Goal: Entertainment & Leisure: Consume media (video, audio)

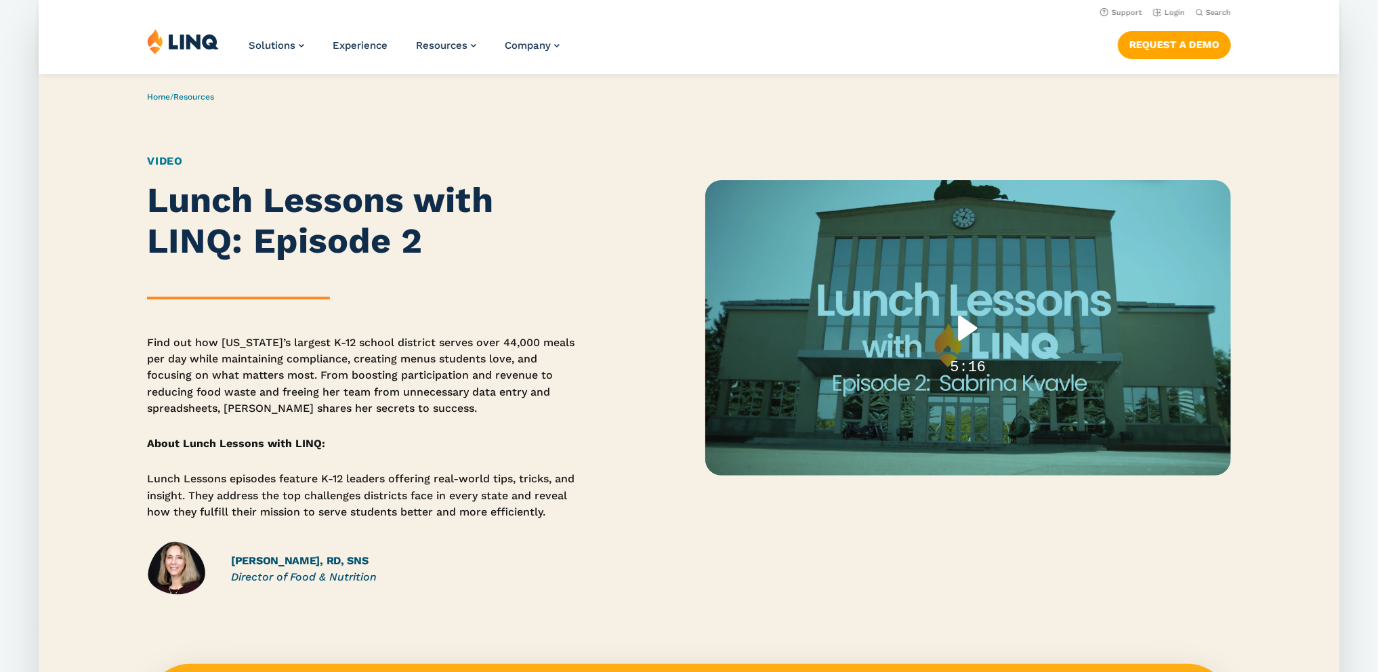
click at [954, 368] on div "5:16" at bounding box center [968, 368] width 526 height 21
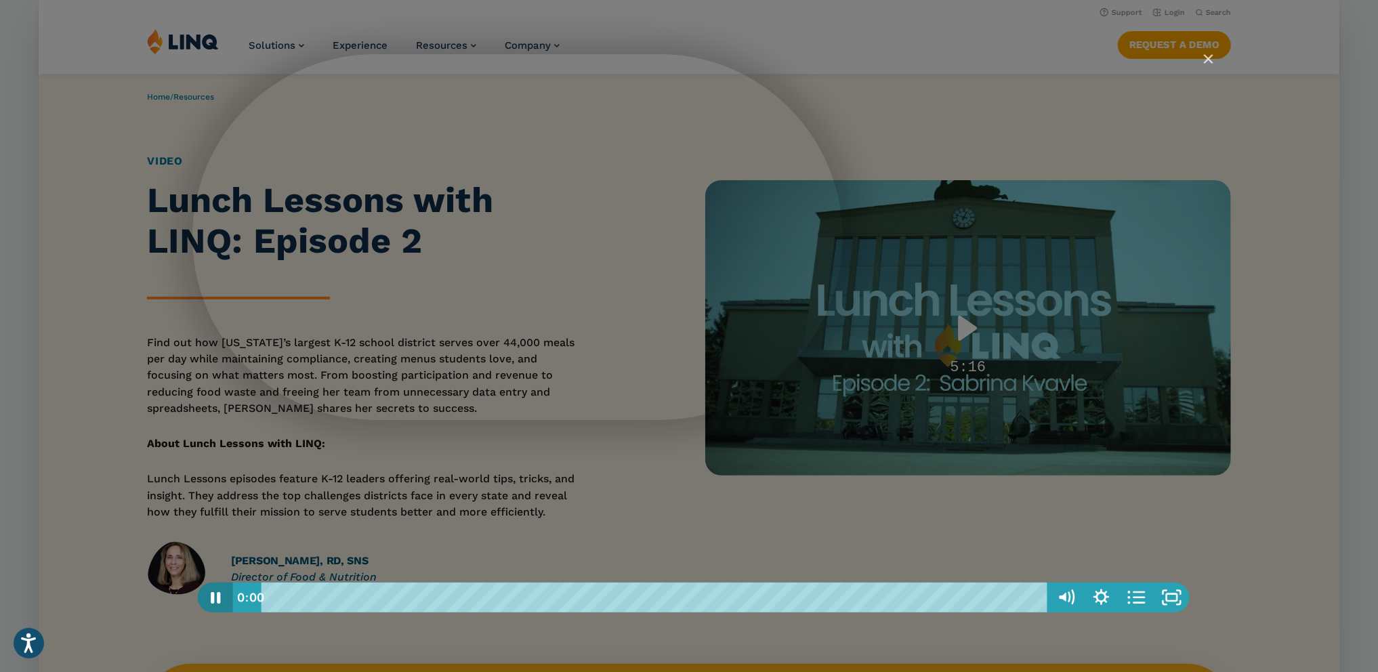
click at [221, 598] on icon "Pause" at bounding box center [215, 598] width 35 height 30
click at [221, 598] on icon "Play Video" at bounding box center [216, 598] width 35 height 30
click at [314, 598] on div "0:17" at bounding box center [656, 598] width 765 height 30
click at [454, 600] on div "1:14" at bounding box center [656, 598] width 765 height 30
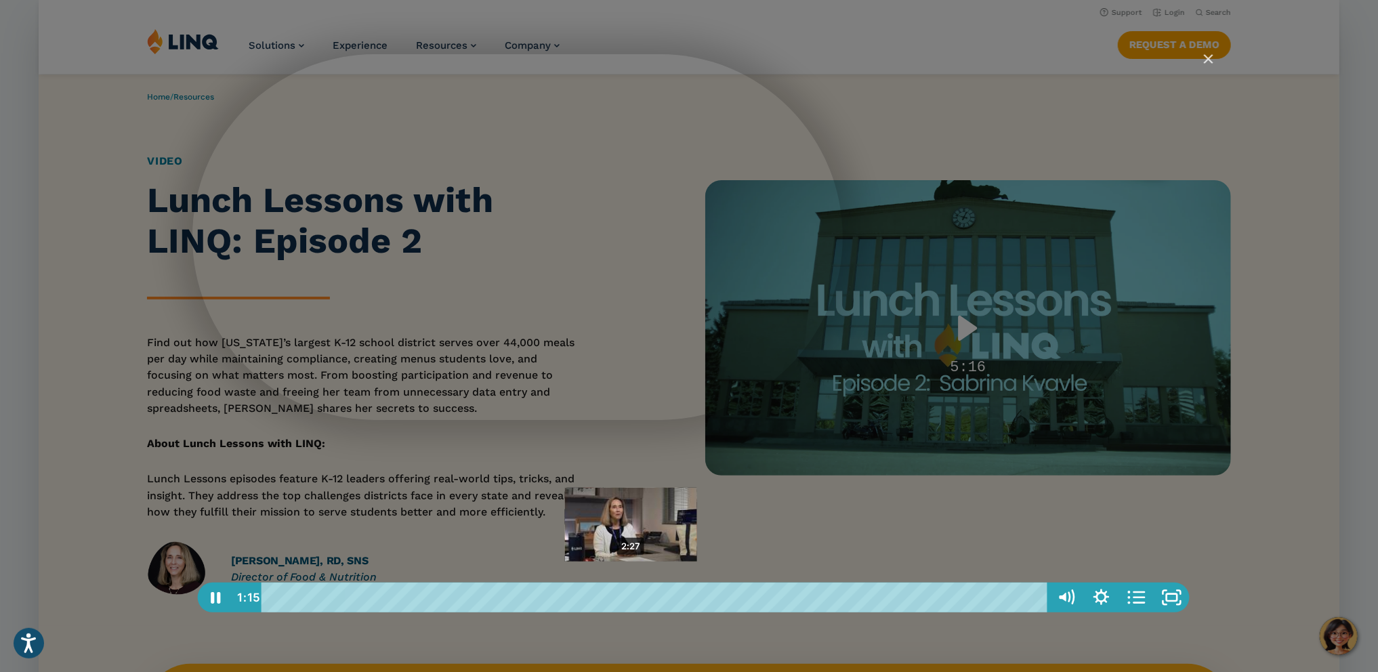
click at [631, 599] on div "2:27" at bounding box center [656, 598] width 765 height 30
